Goal: Task Accomplishment & Management: Use online tool/utility

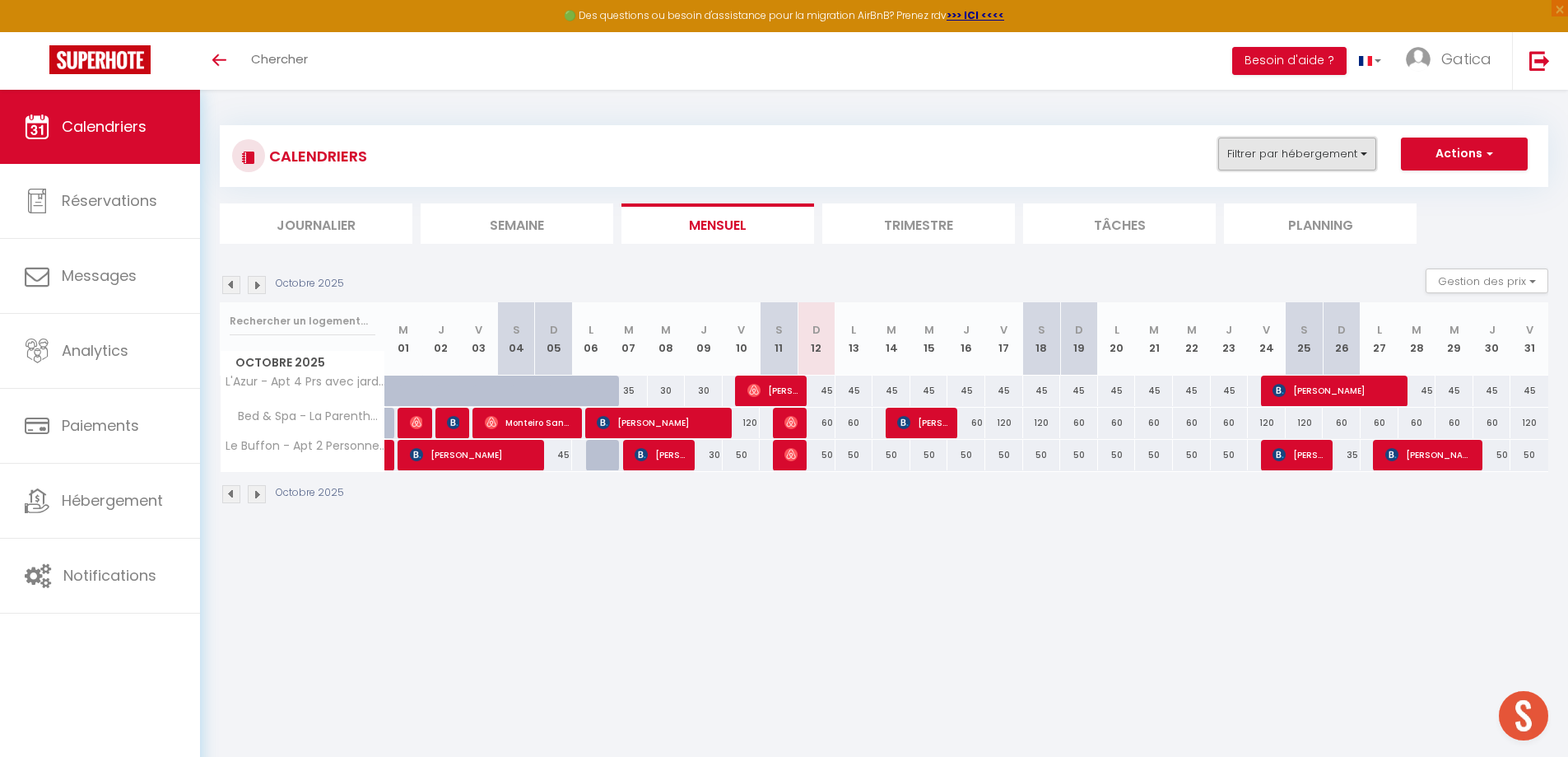
click at [1364, 142] on button "Filtrer par hébergement" at bounding box center [1298, 153] width 158 height 33
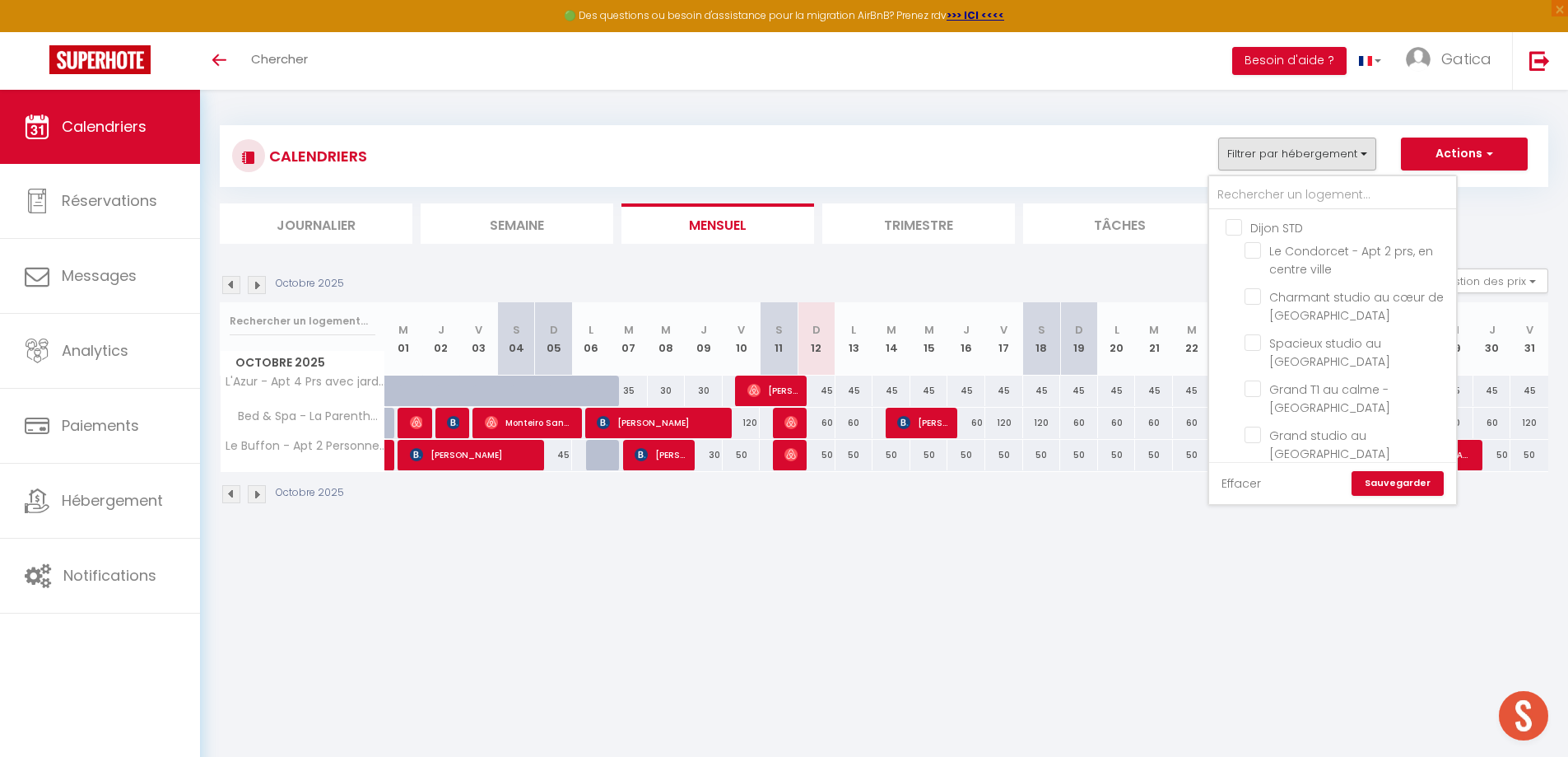
click at [1252, 480] on link "Effacer" at bounding box center [1241, 483] width 39 height 18
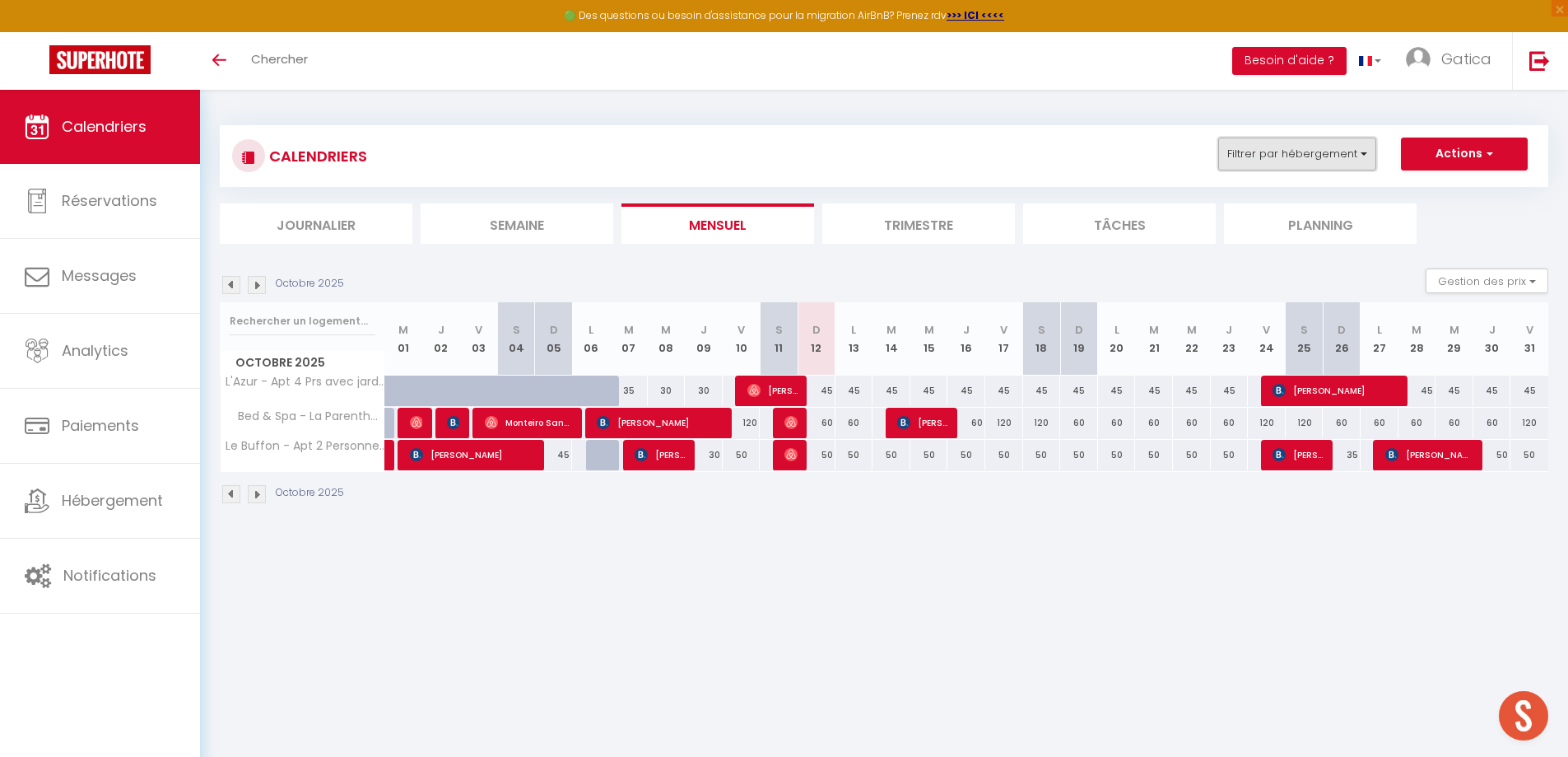
click at [1344, 157] on button "Filtrer par hébergement" at bounding box center [1298, 153] width 158 height 33
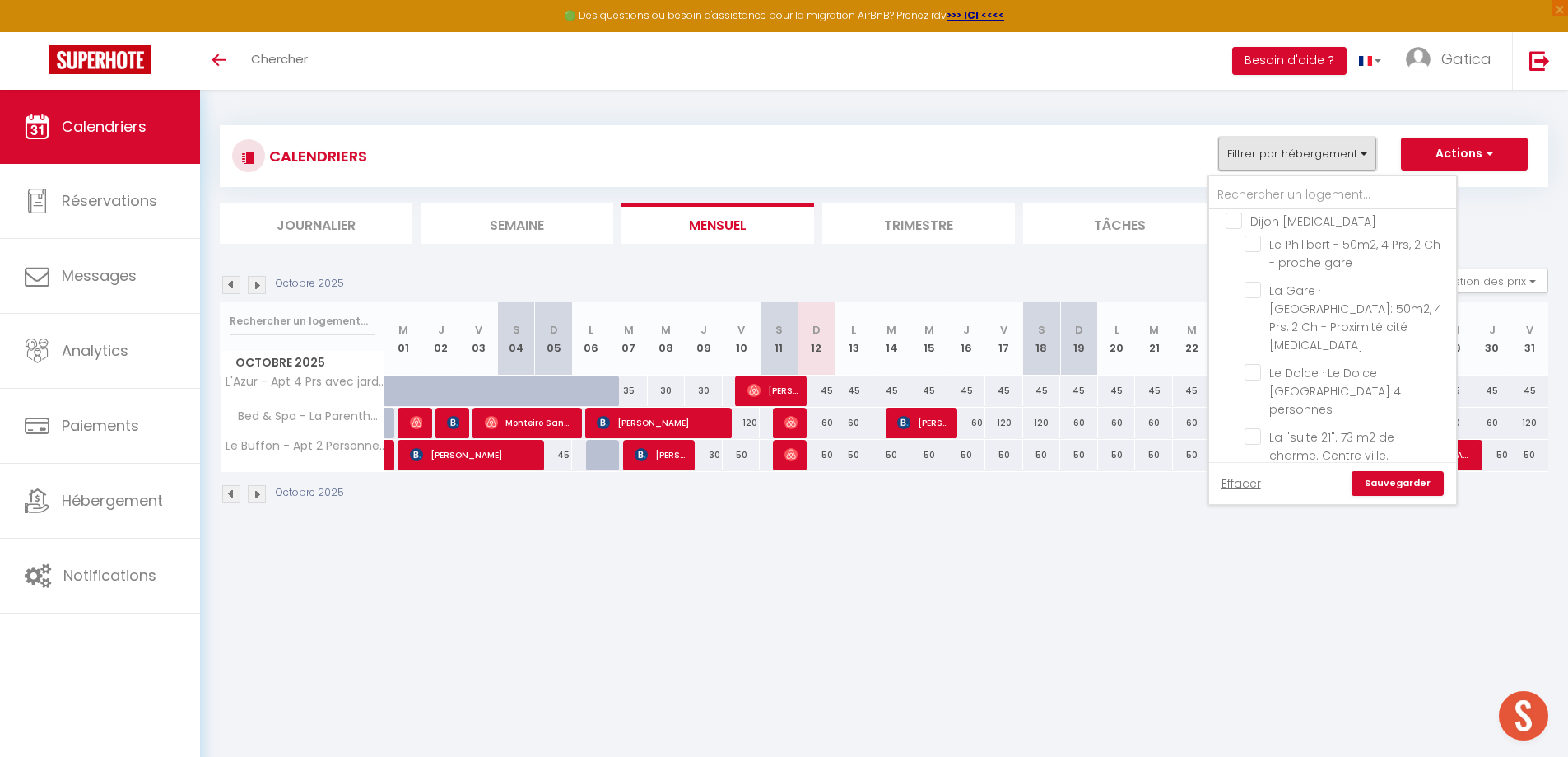
scroll to position [1482, 0]
click at [1256, 352] on input "Le Dolce · Le Dolce [GEOGRAPHIC_DATA] 4 personnes" at bounding box center [1347, 361] width 206 height 17
checkbox input "true"
checkbox input "false"
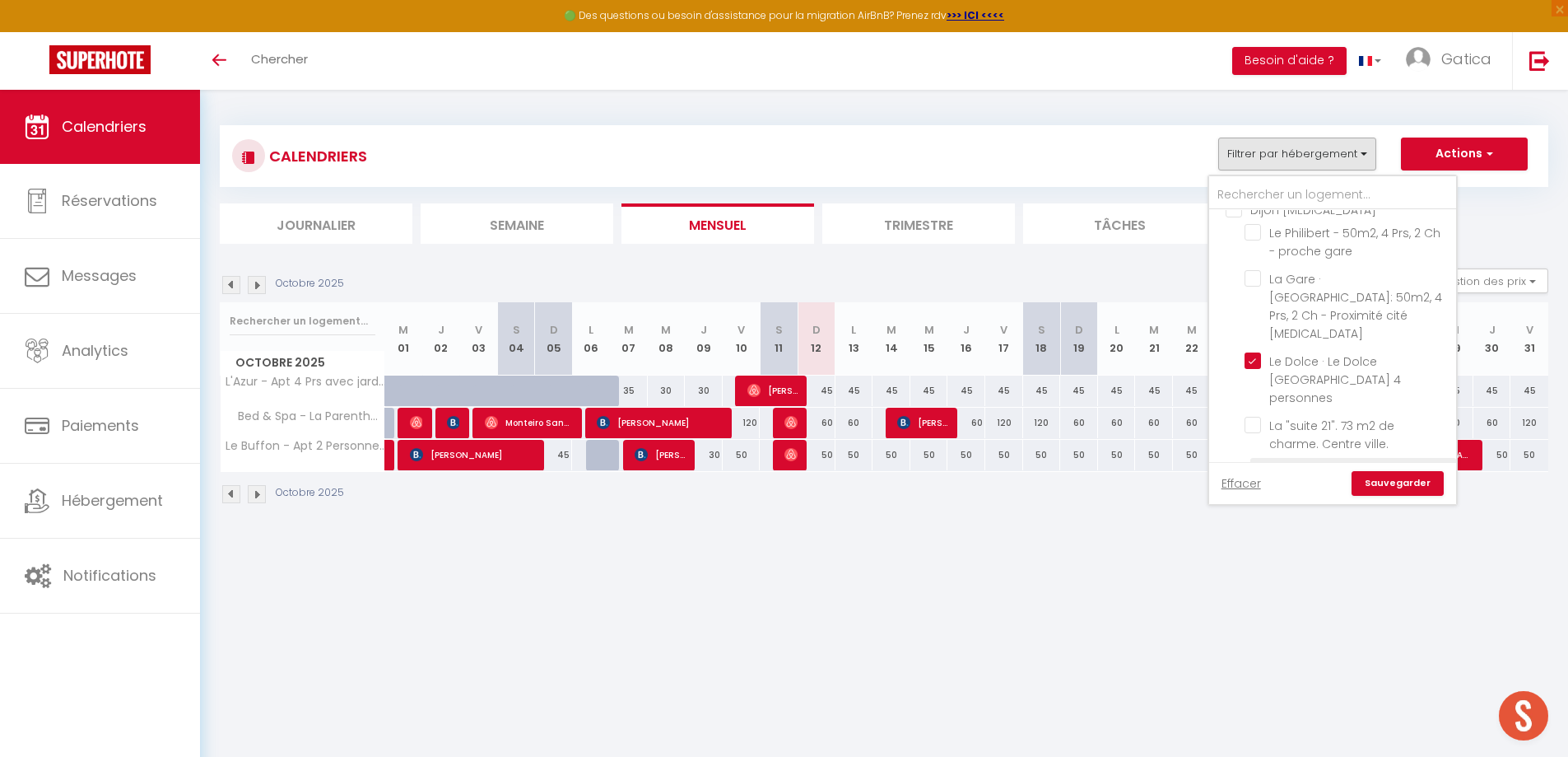
checkbox input "false"
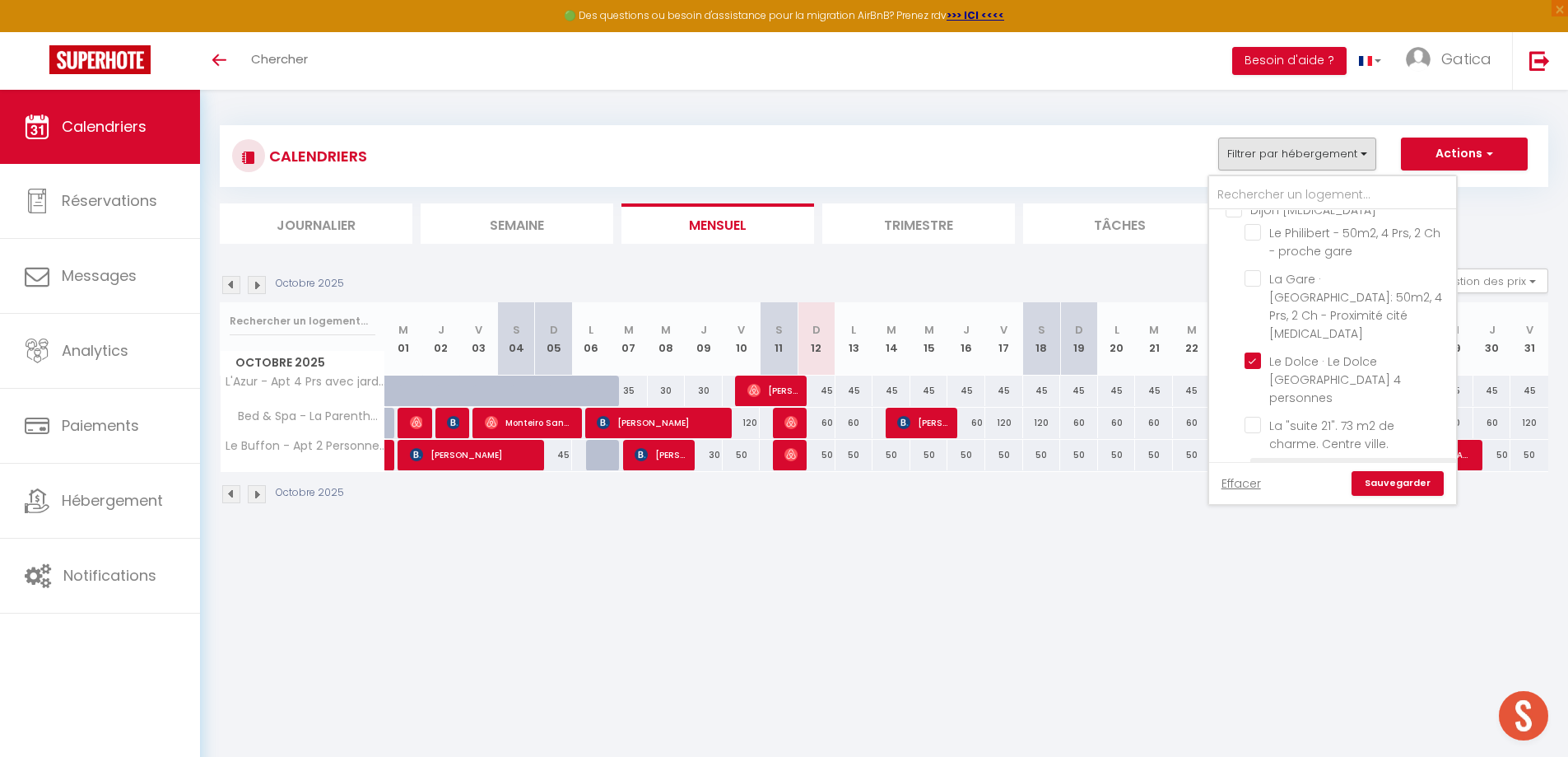
checkbox input "false"
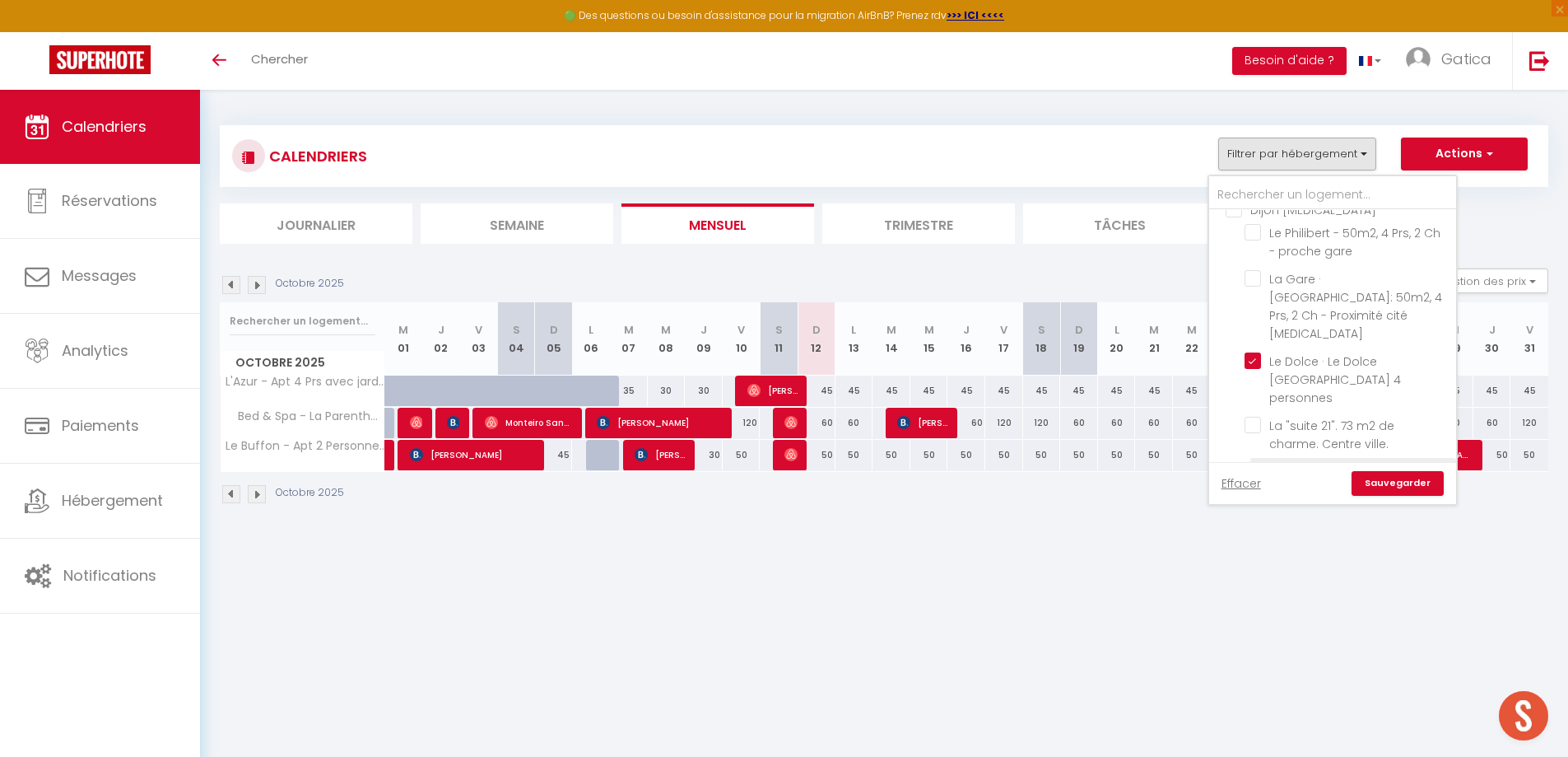
checkbox input "false"
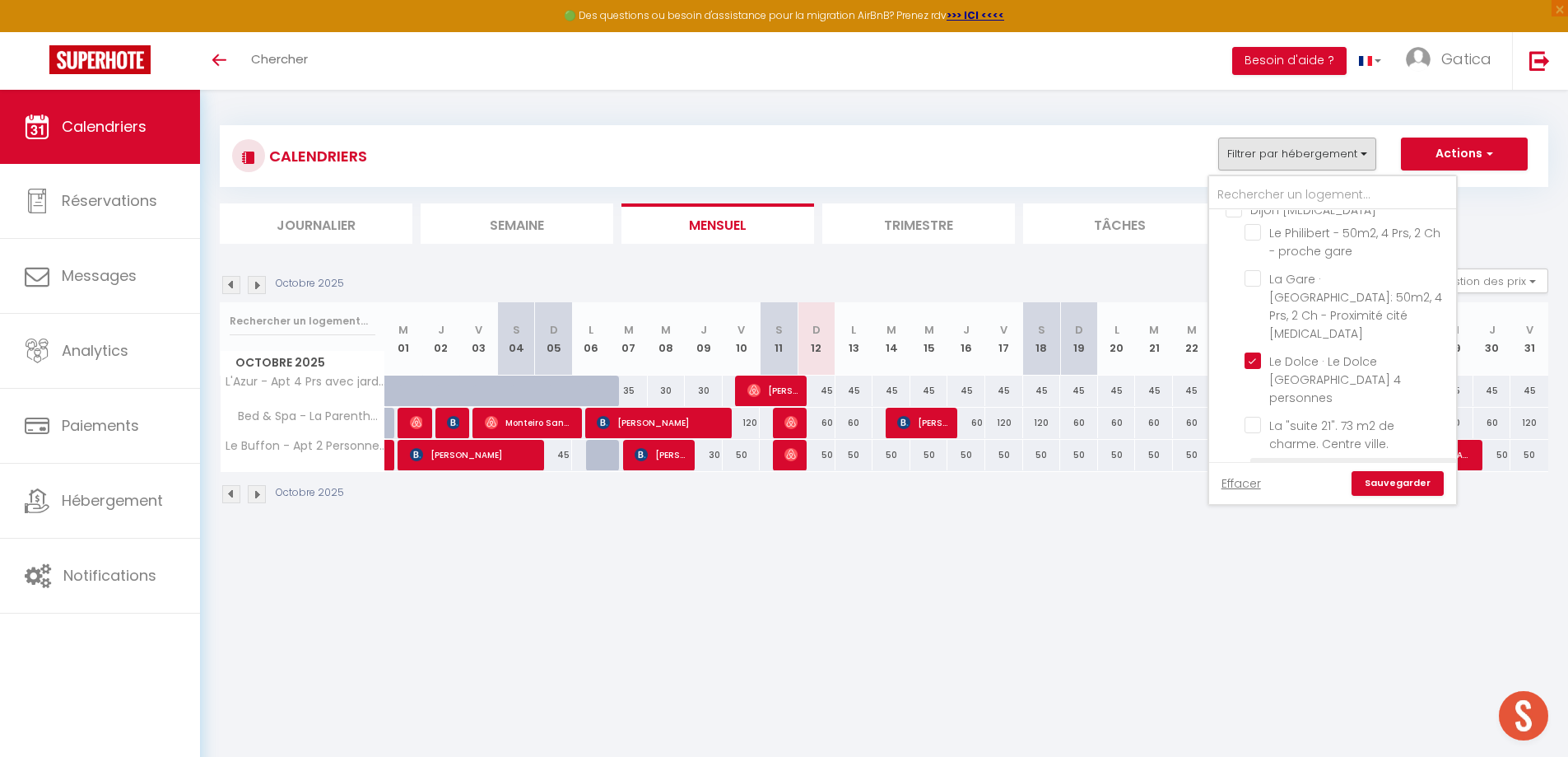
checkbox input "false"
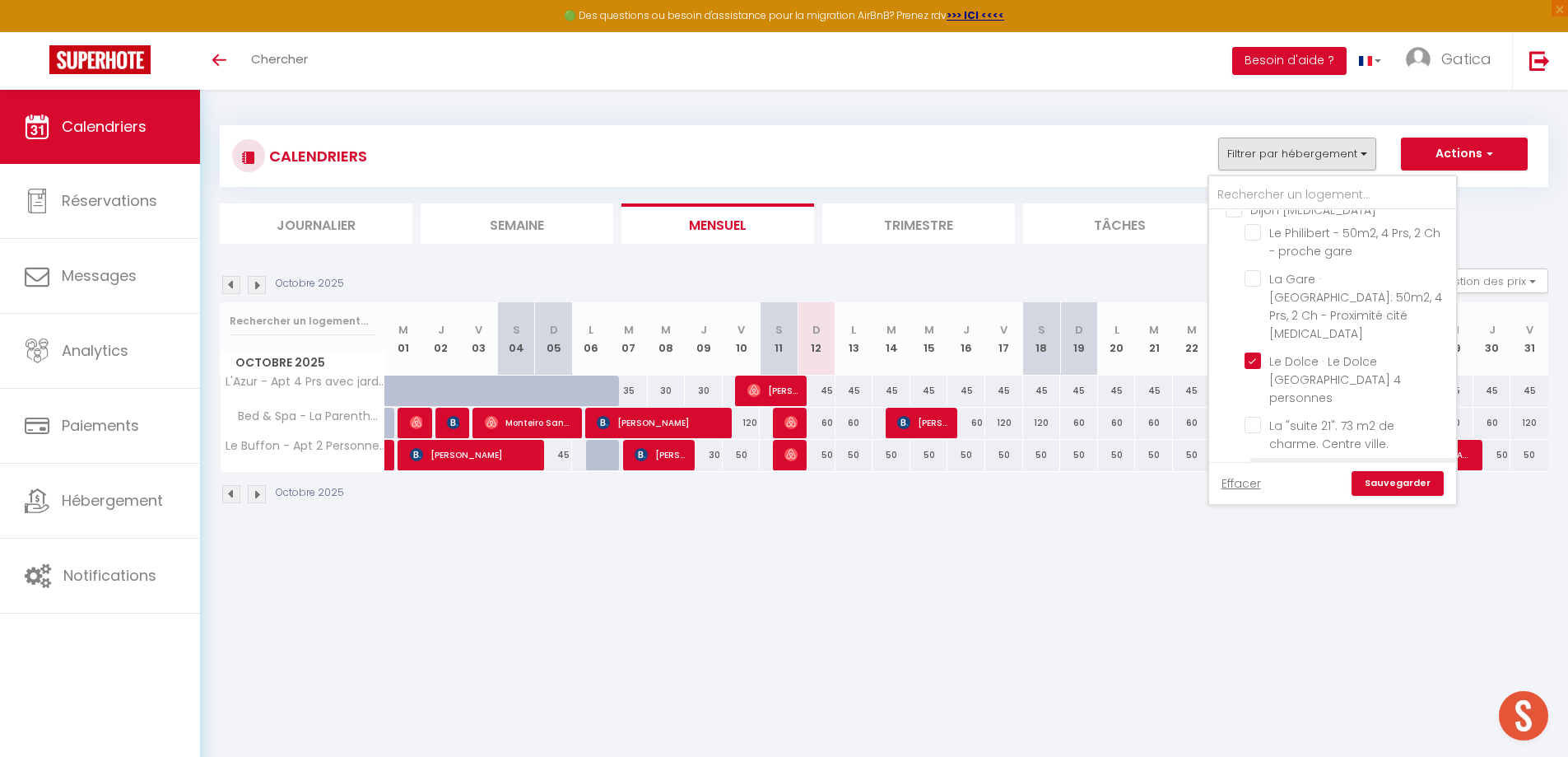
checkbox input "false"
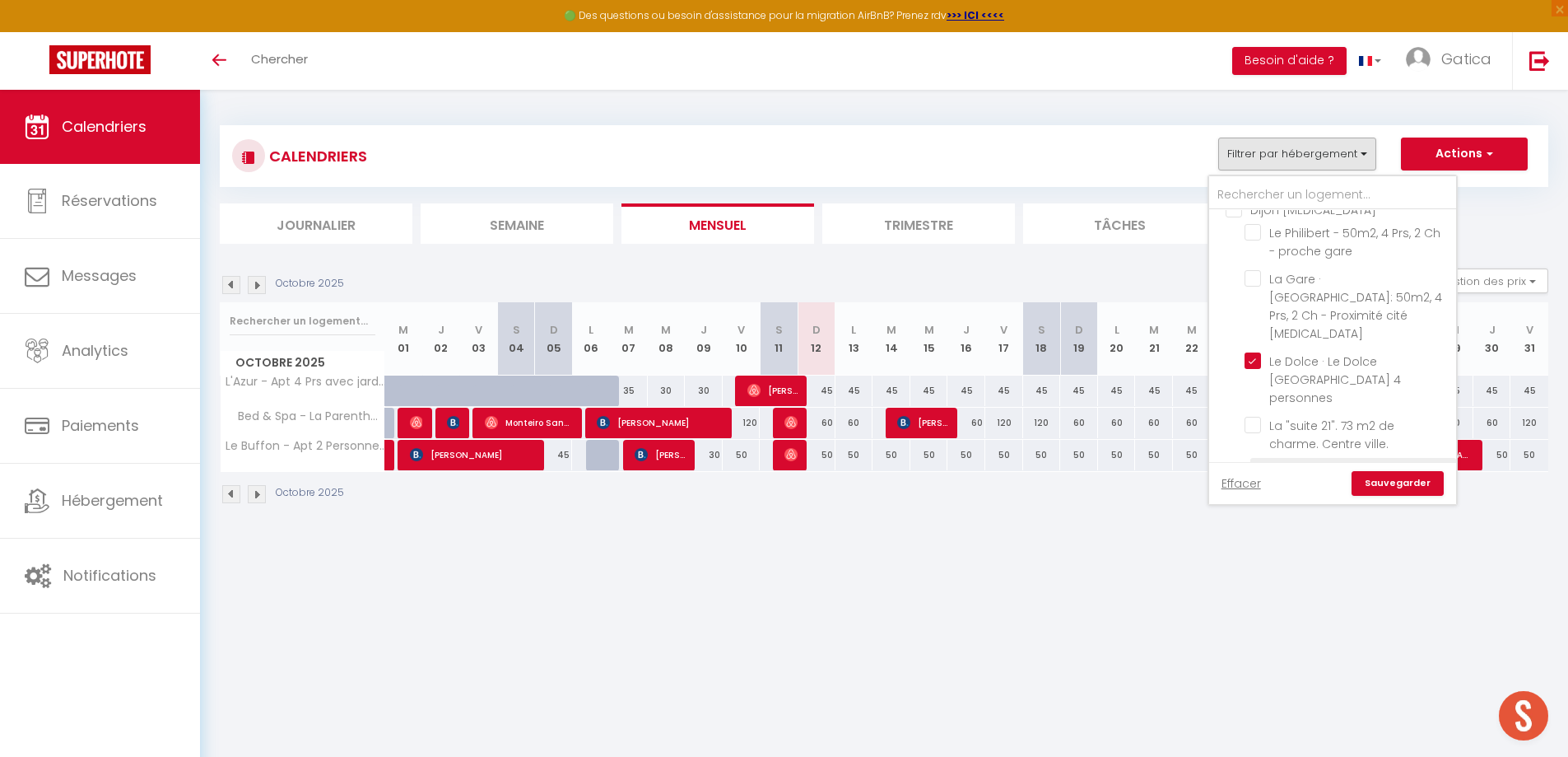
checkbox input "false"
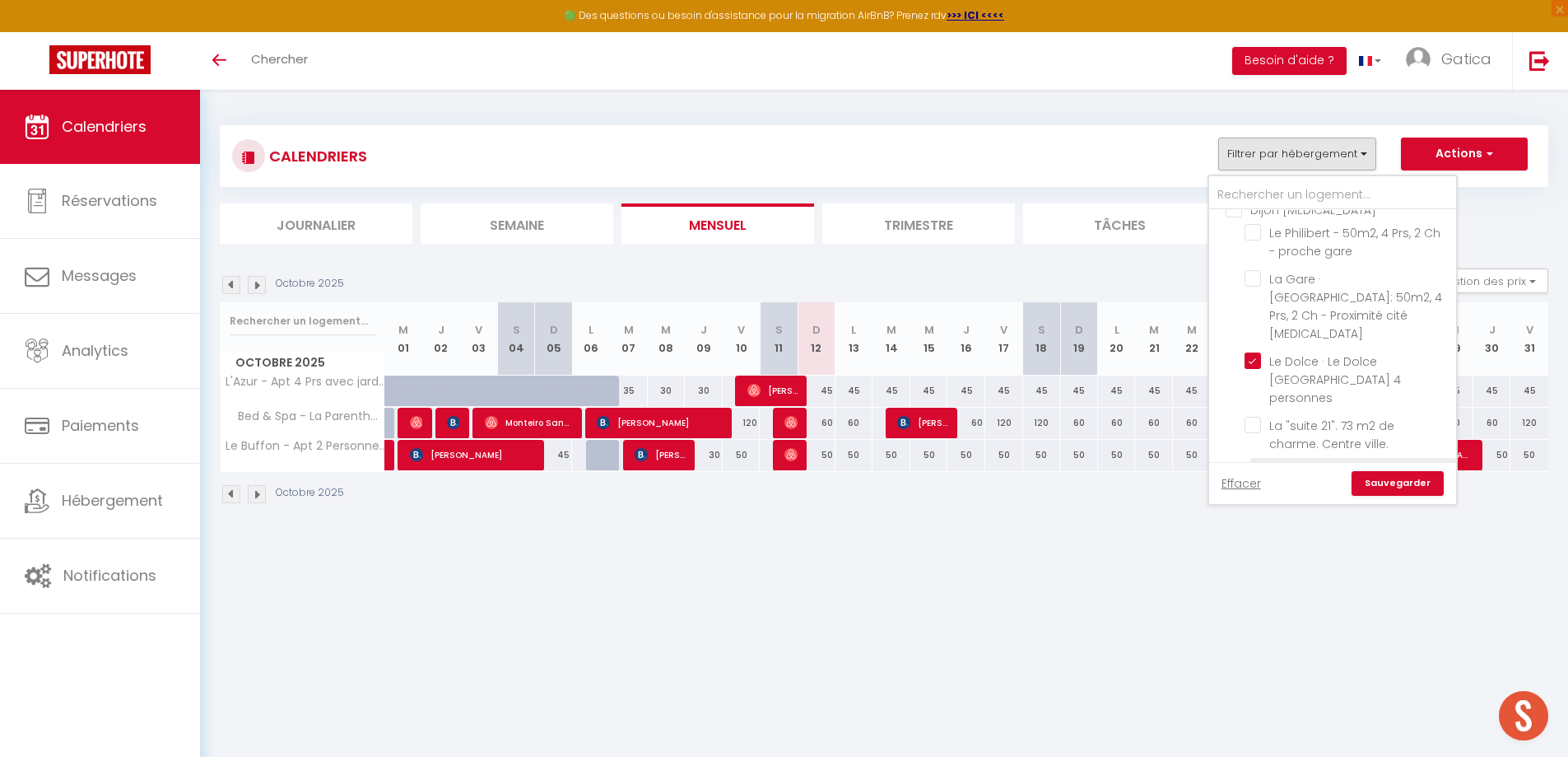
checkbox input "false"
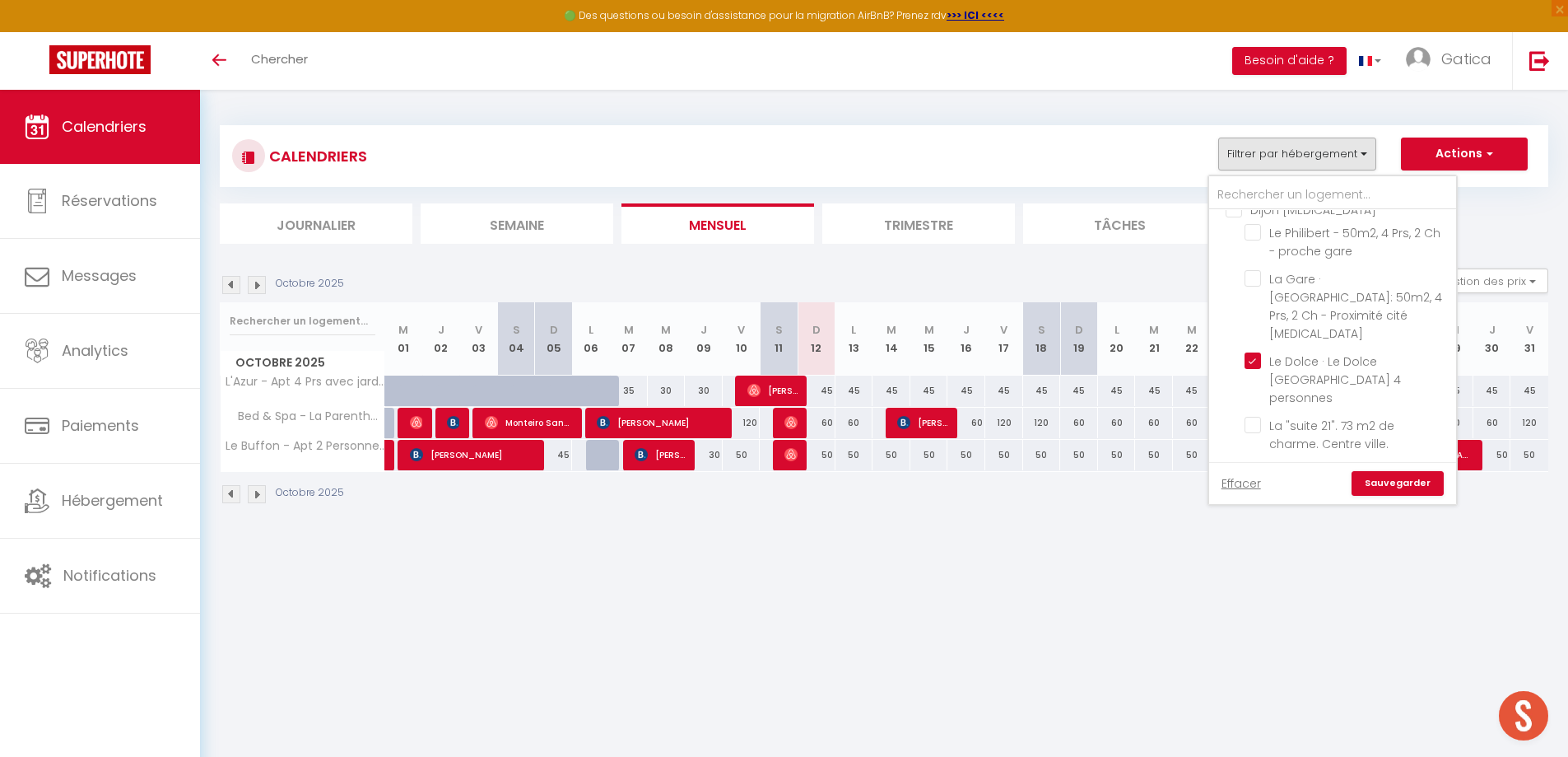
click at [1376, 479] on link "Sauvegarder" at bounding box center [1398, 484] width 92 height 24
